Goal: Information Seeking & Learning: Learn about a topic

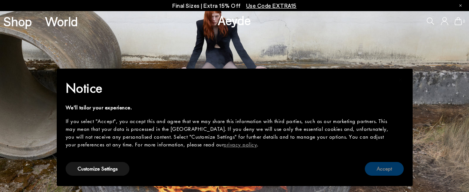
click at [386, 165] on button "Accept" at bounding box center [384, 169] width 39 height 14
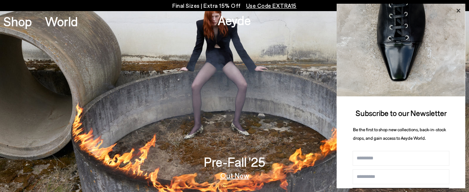
click at [458, 9] on icon at bounding box center [459, 11] width 10 height 10
click at [460, 11] on icon at bounding box center [459, 11] width 4 height 4
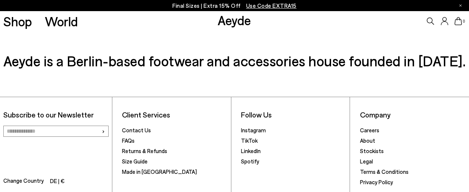
scroll to position [984, 0]
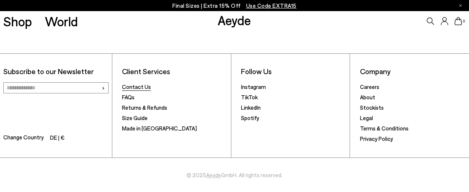
click at [137, 87] on link "Contact Us" at bounding box center [136, 86] width 29 height 7
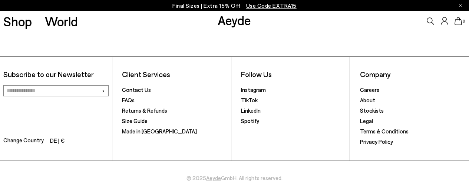
click at [145, 132] on link "Made in [GEOGRAPHIC_DATA]" at bounding box center [159, 131] width 75 height 7
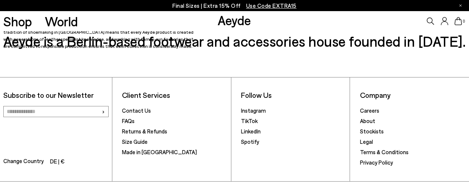
scroll to position [211, 0]
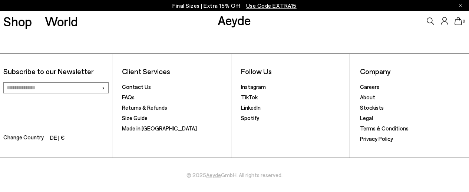
click at [361, 99] on link "About" at bounding box center [367, 97] width 15 height 7
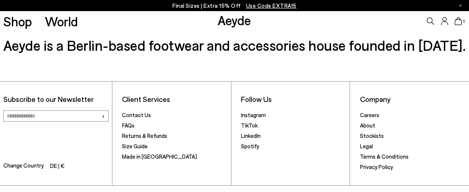
scroll to position [359, 0]
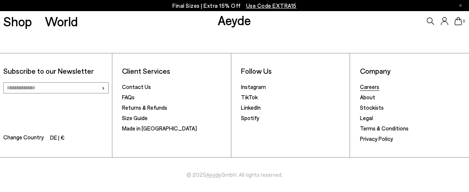
click at [373, 87] on link "Careers" at bounding box center [369, 86] width 19 height 7
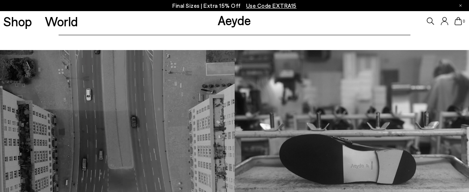
scroll to position [426, 0]
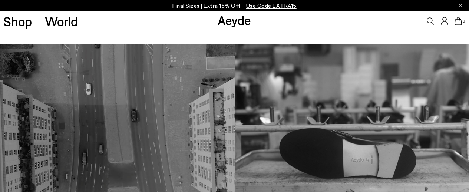
click at [394, 29] on link "View open positions" at bounding box center [235, 20] width 352 height 17
